Goal: Navigation & Orientation: Find specific page/section

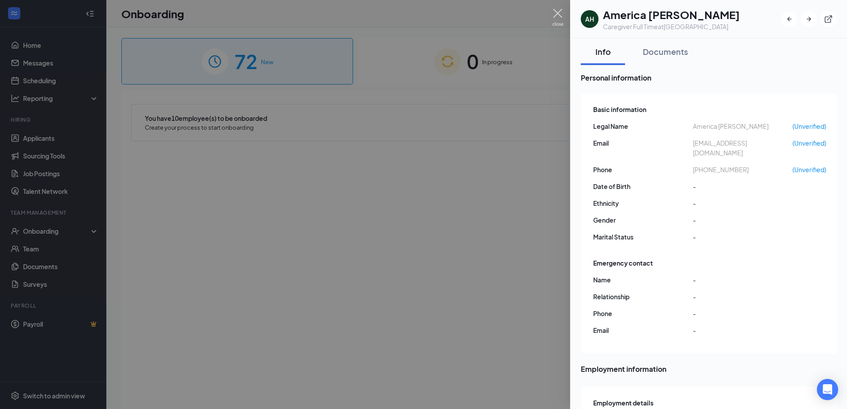
click at [561, 12] on img at bounding box center [557, 17] width 11 height 17
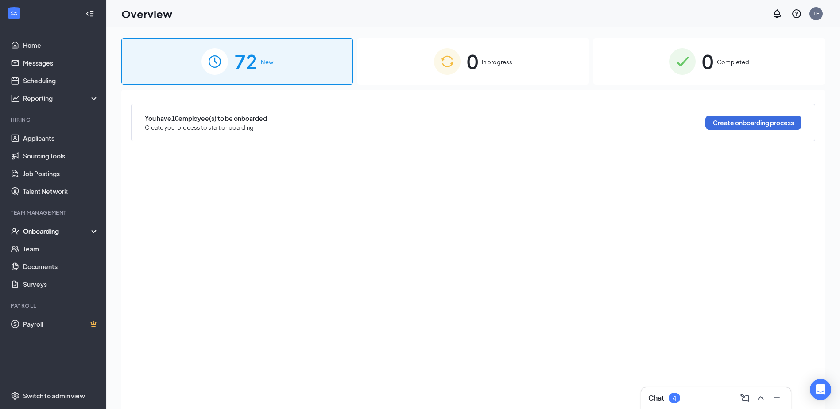
click at [269, 62] on span "New" at bounding box center [267, 62] width 12 height 9
click at [90, 231] on div "Onboarding" at bounding box center [57, 231] width 68 height 9
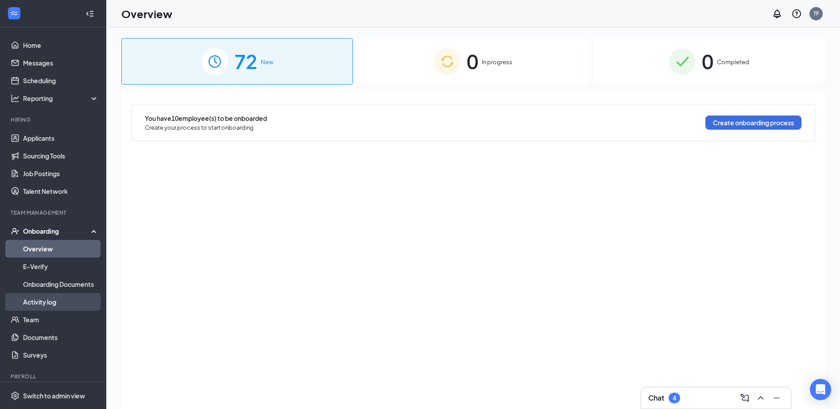
click at [52, 303] on link "Activity log" at bounding box center [61, 302] width 76 height 18
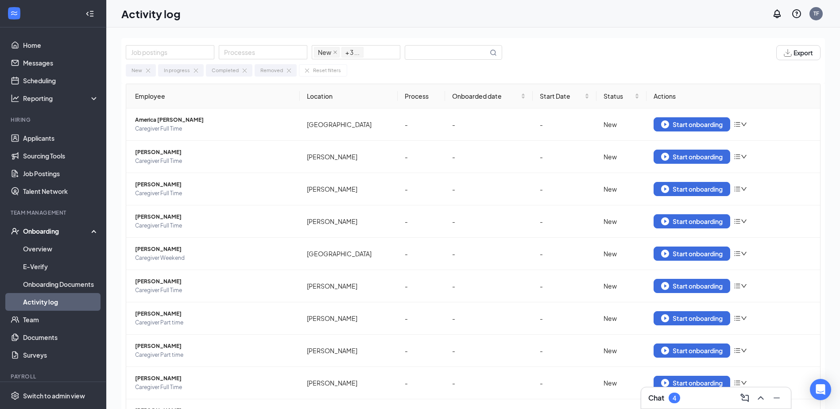
click at [80, 231] on div "Onboarding" at bounding box center [57, 231] width 68 height 9
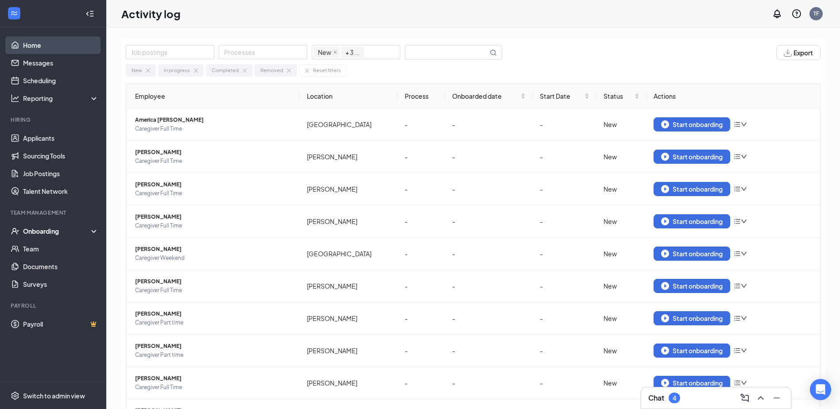
click at [37, 45] on link "Home" at bounding box center [61, 45] width 76 height 18
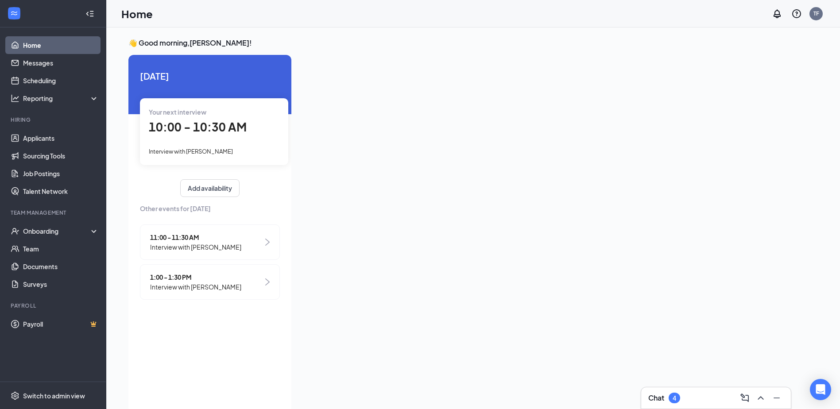
click at [671, 397] on div "4" at bounding box center [675, 398] width 12 height 11
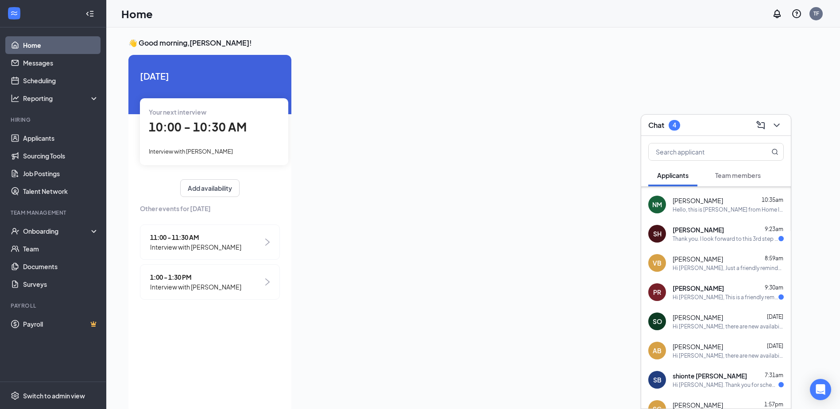
scroll to position [159, 0]
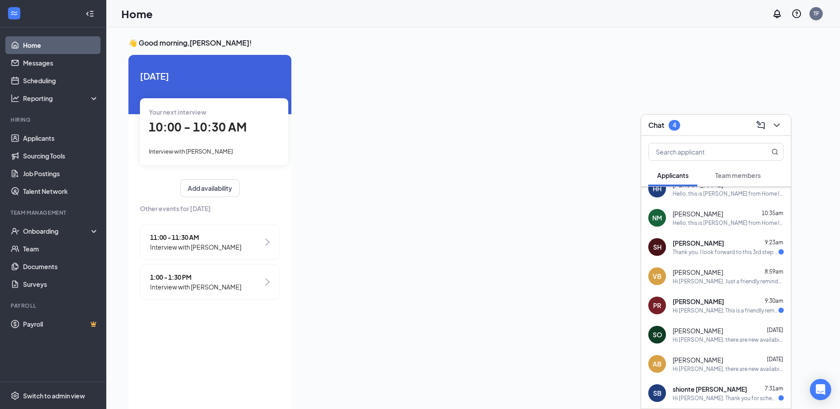
click at [723, 313] on div "Hi [PERSON_NAME], This is a friendly reminder. Your meeting with Home Instead f…" at bounding box center [726, 311] width 106 height 8
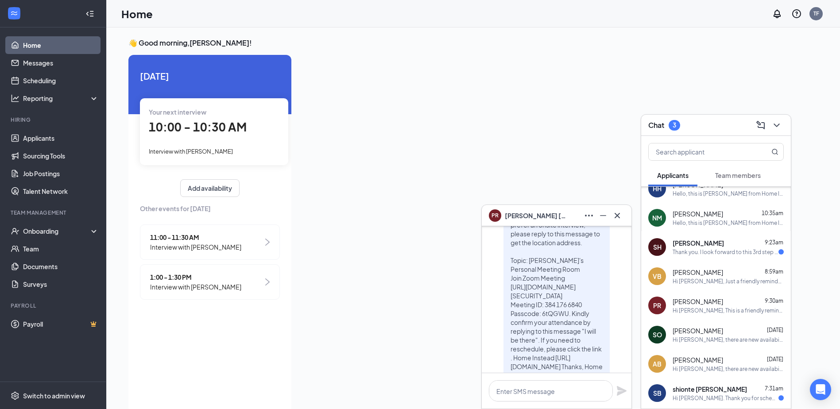
scroll to position [-44, 0]
click at [619, 216] on icon "Cross" at bounding box center [617, 215] width 11 height 11
